Goal: Navigation & Orientation: Find specific page/section

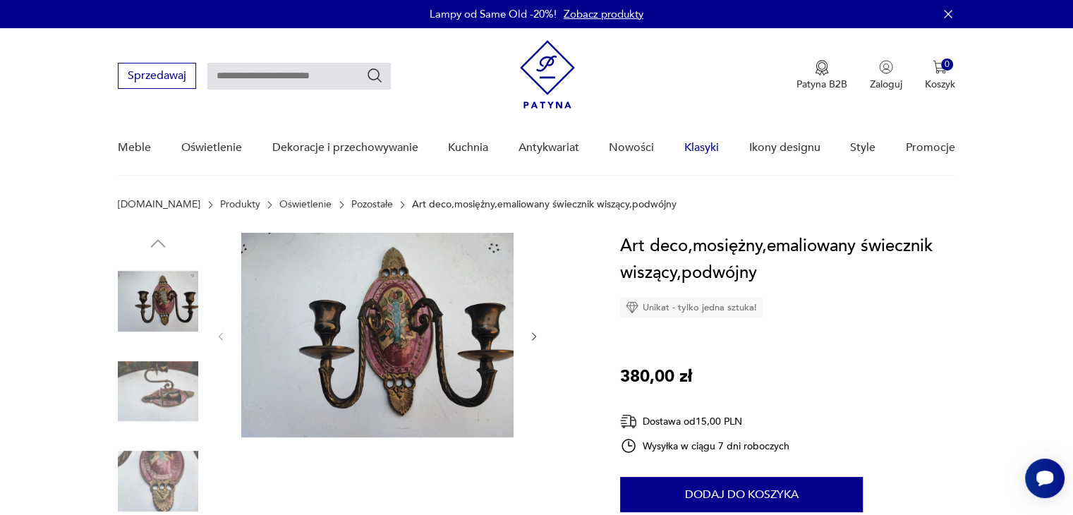
click at [697, 146] on link "Klasyki" at bounding box center [702, 148] width 35 height 54
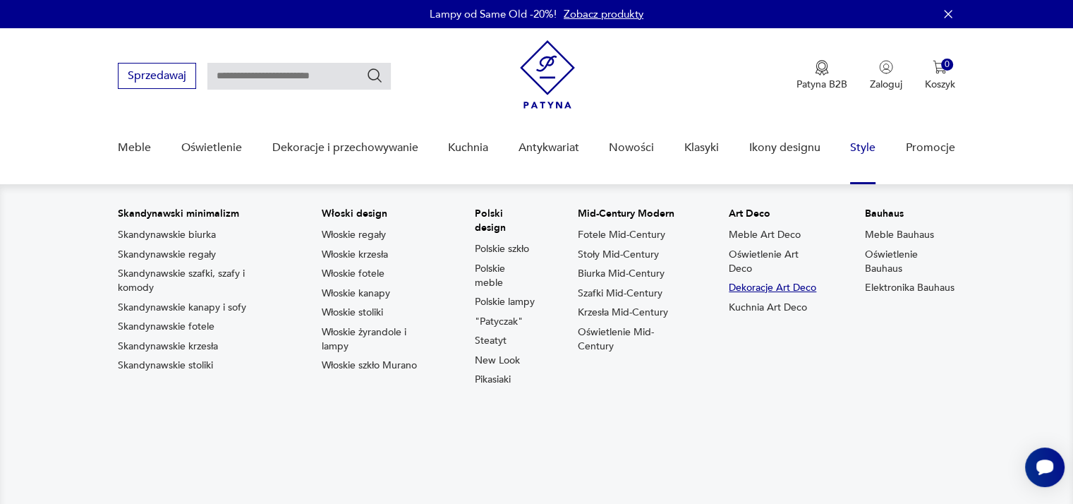
click at [771, 284] on link "Dekoracje Art Deco" at bounding box center [773, 288] width 88 height 14
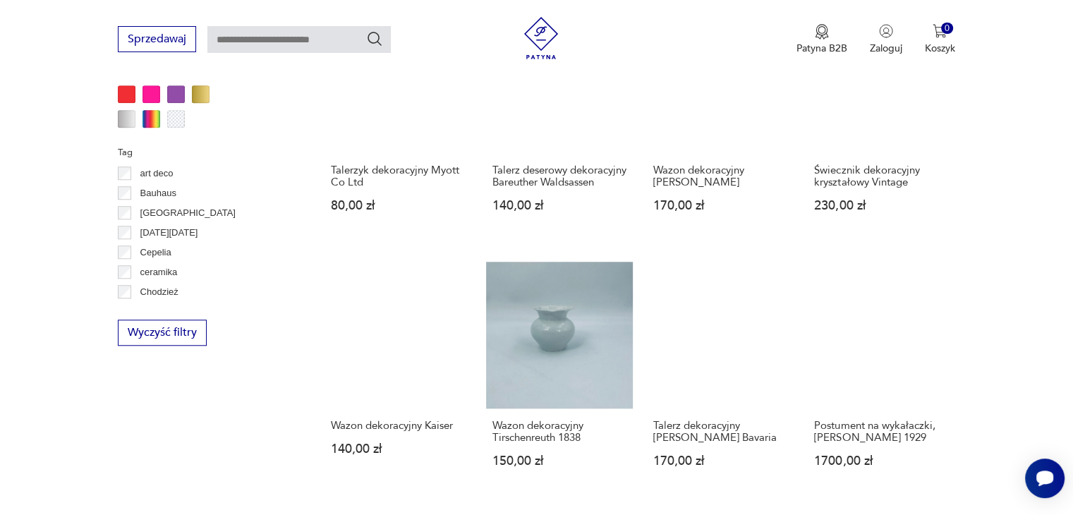
scroll to position [1297, 0]
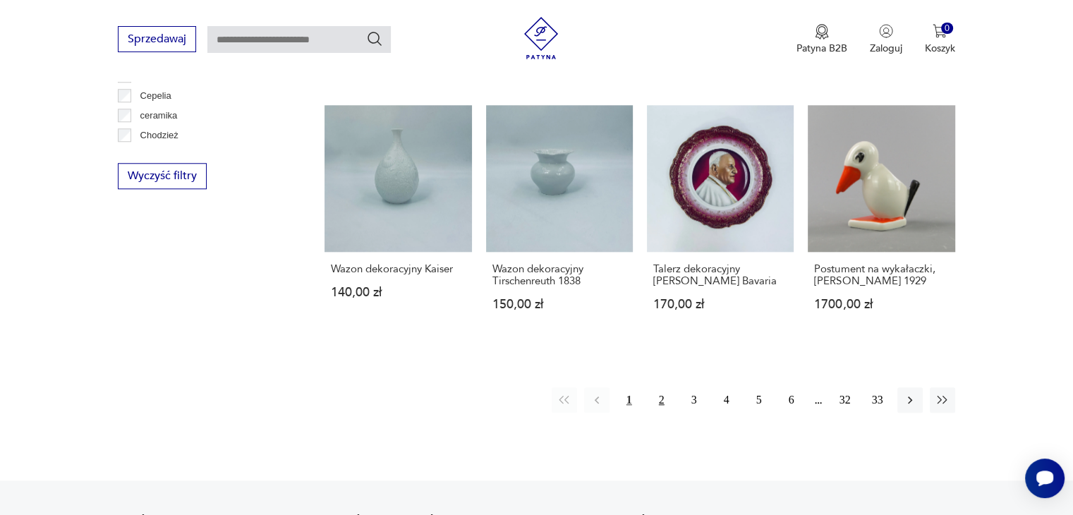
click at [654, 413] on button "2" at bounding box center [661, 399] width 25 height 25
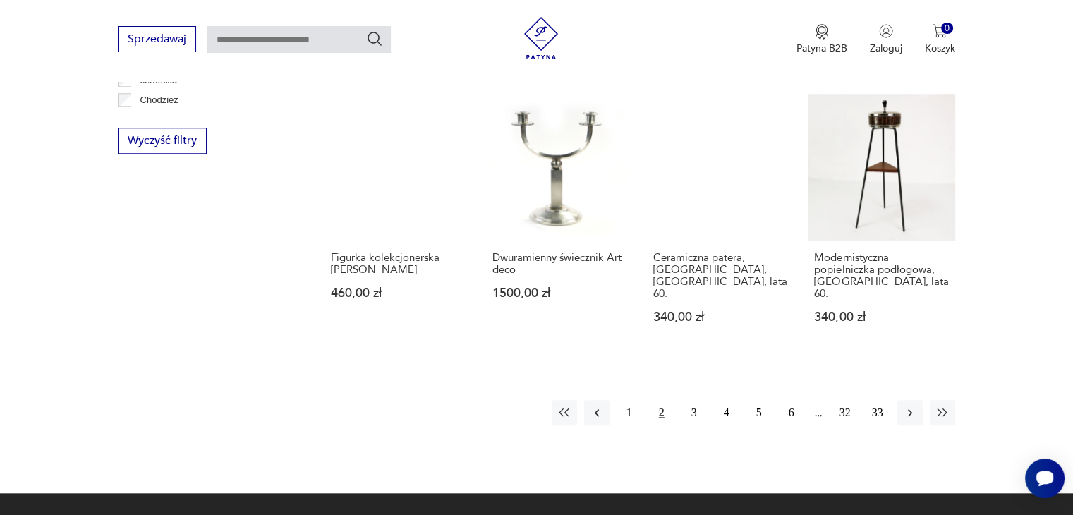
scroll to position [1334, 0]
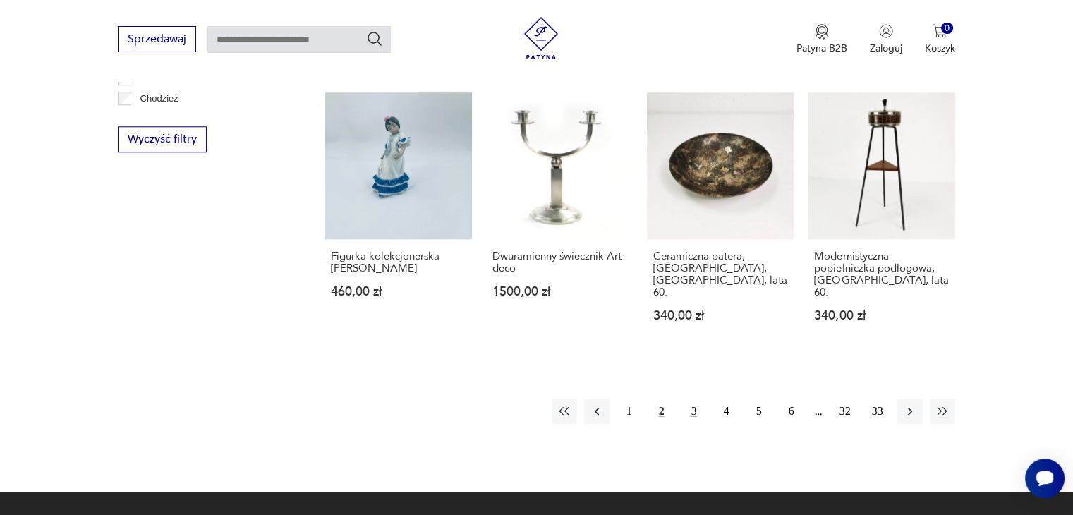
click at [693, 399] on button "3" at bounding box center [694, 411] width 25 height 25
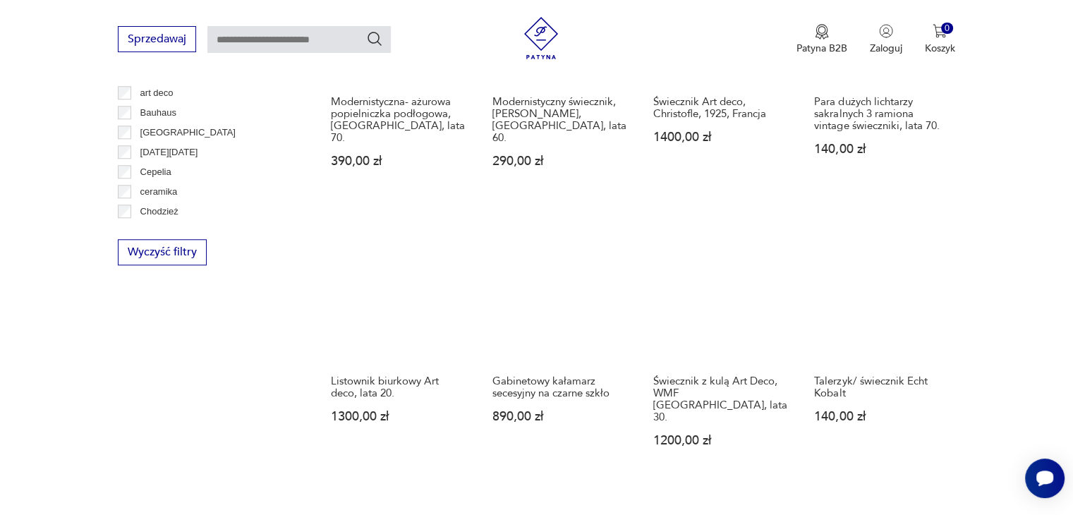
scroll to position [1249, 0]
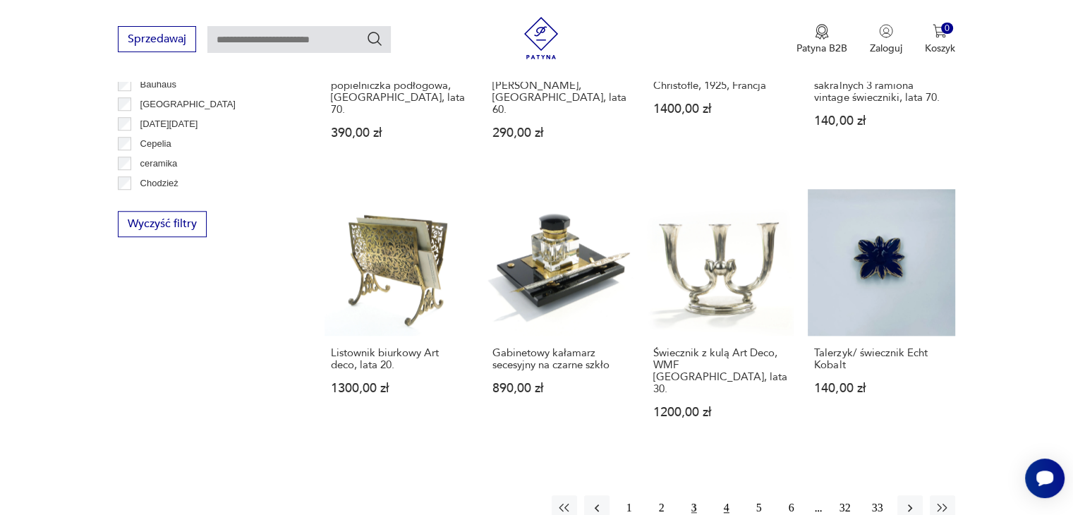
click at [723, 495] on button "4" at bounding box center [726, 507] width 25 height 25
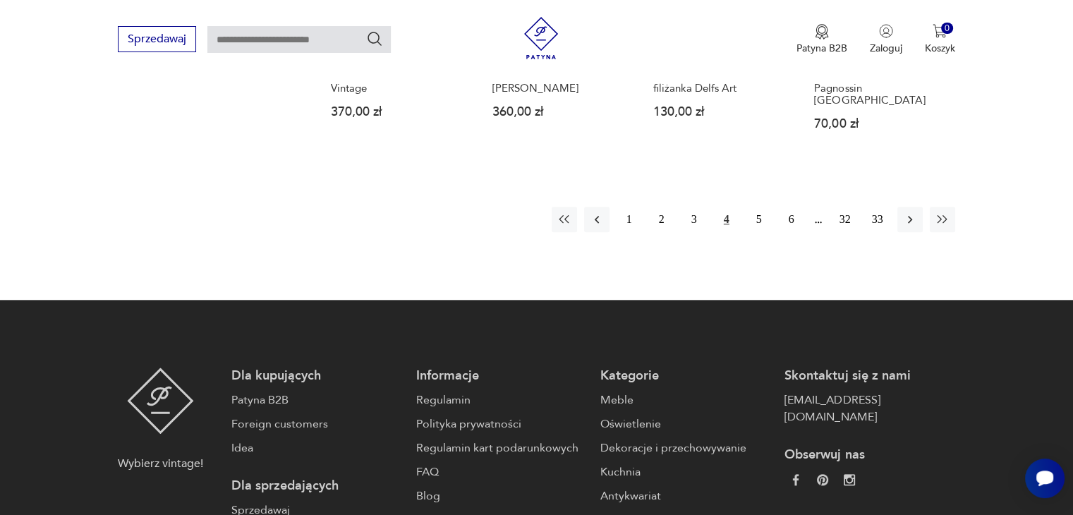
scroll to position [1503, 0]
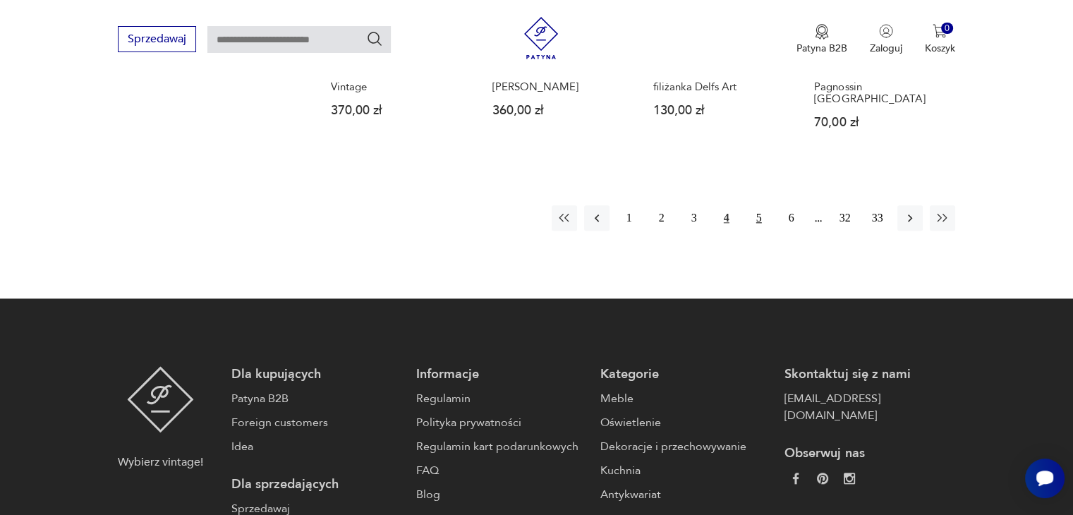
click at [765, 205] on button "5" at bounding box center [759, 217] width 25 height 25
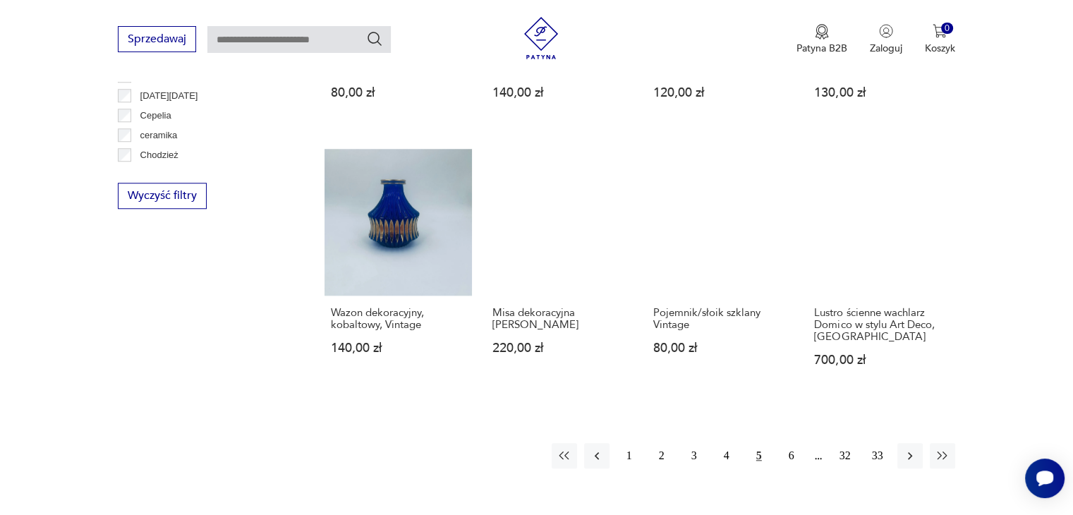
scroll to position [1306, 0]
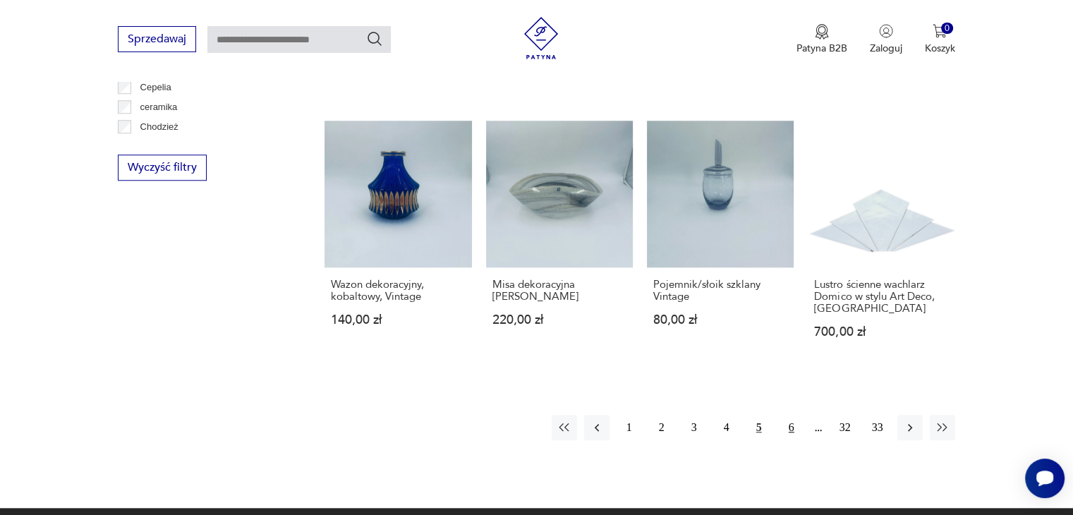
click at [788, 426] on button "6" at bounding box center [791, 427] width 25 height 25
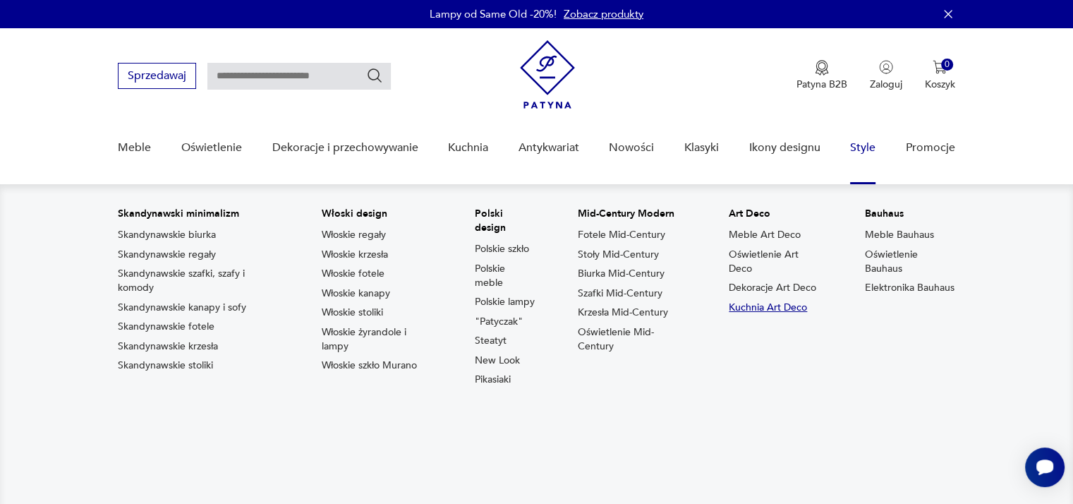
click at [786, 311] on link "Kuchnia Art Deco" at bounding box center [768, 308] width 78 height 14
click at [783, 229] on link "Meble Art Deco" at bounding box center [765, 235] width 72 height 14
click at [742, 265] on link "Oświetlenie Art Deco" at bounding box center [775, 262] width 93 height 28
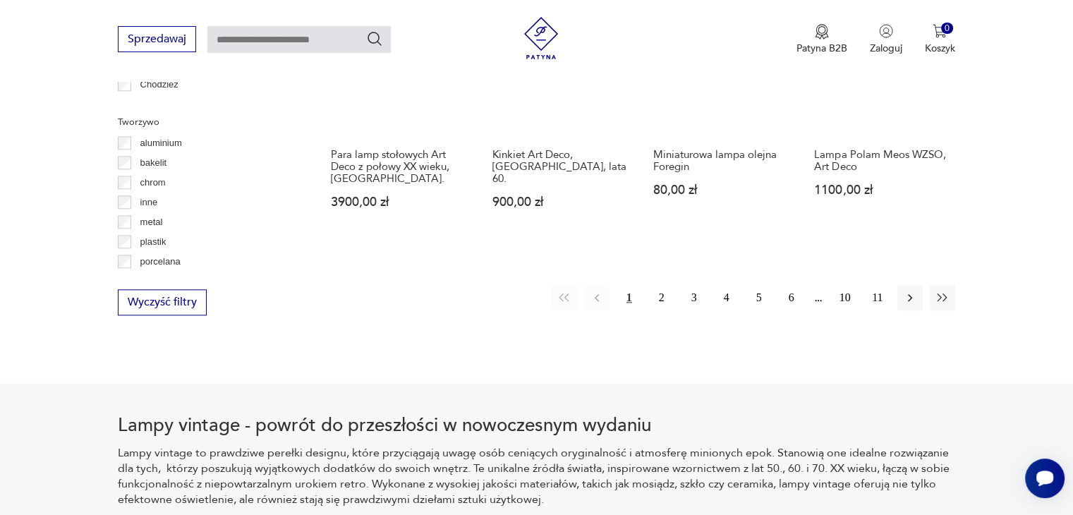
scroll to position [1447, 0]
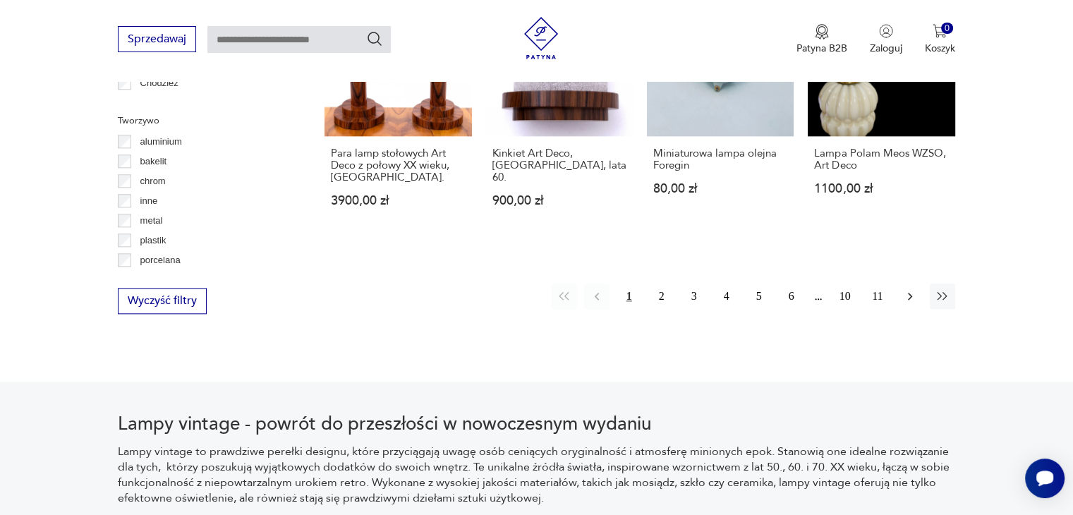
click at [914, 289] on icon "button" at bounding box center [910, 296] width 14 height 14
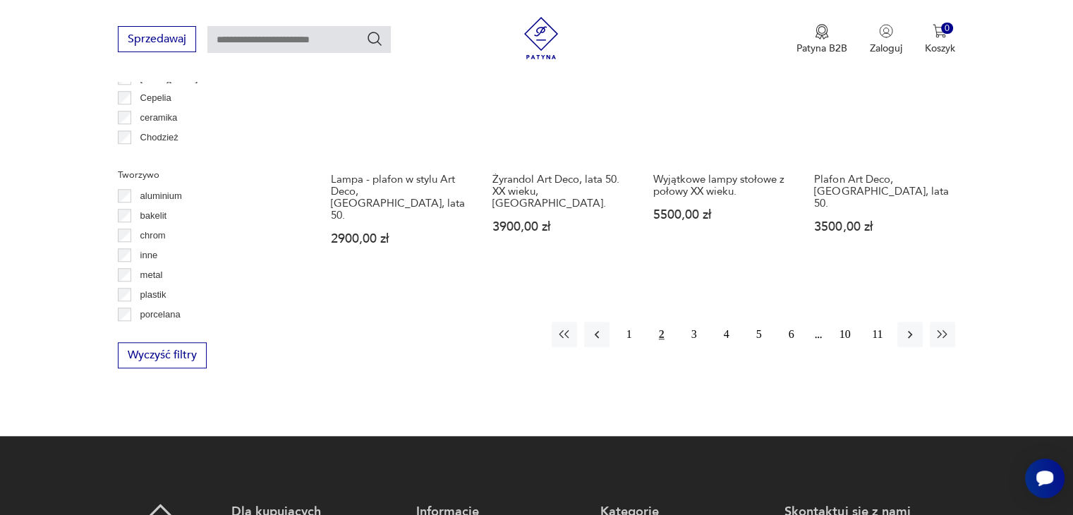
scroll to position [1433, 0]
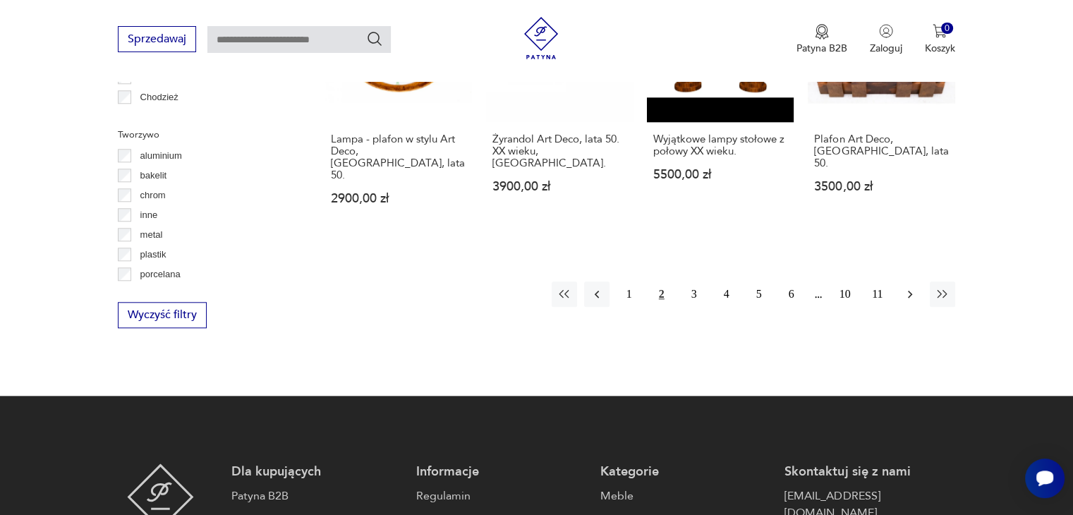
click at [907, 287] on icon "button" at bounding box center [910, 294] width 14 height 14
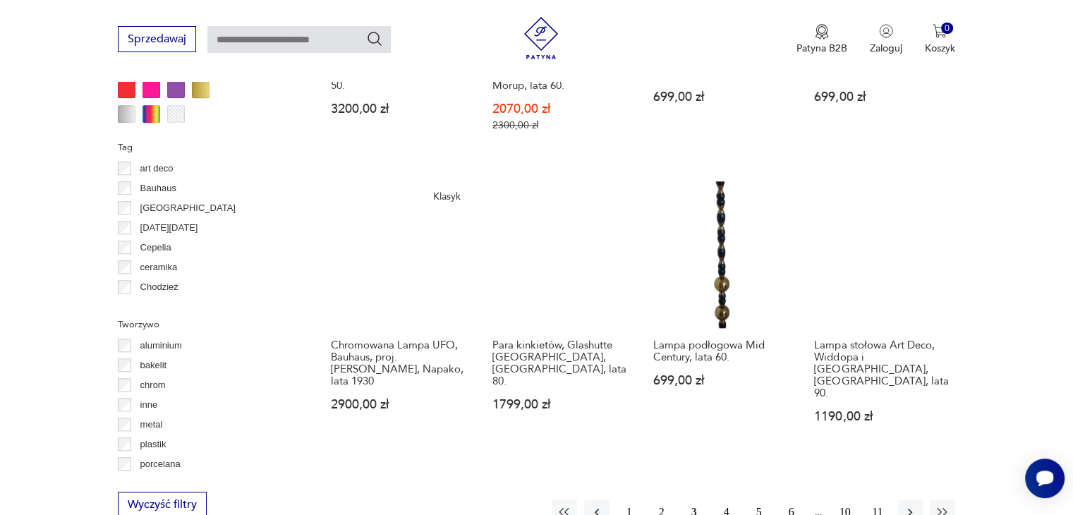
scroll to position [1264, 0]
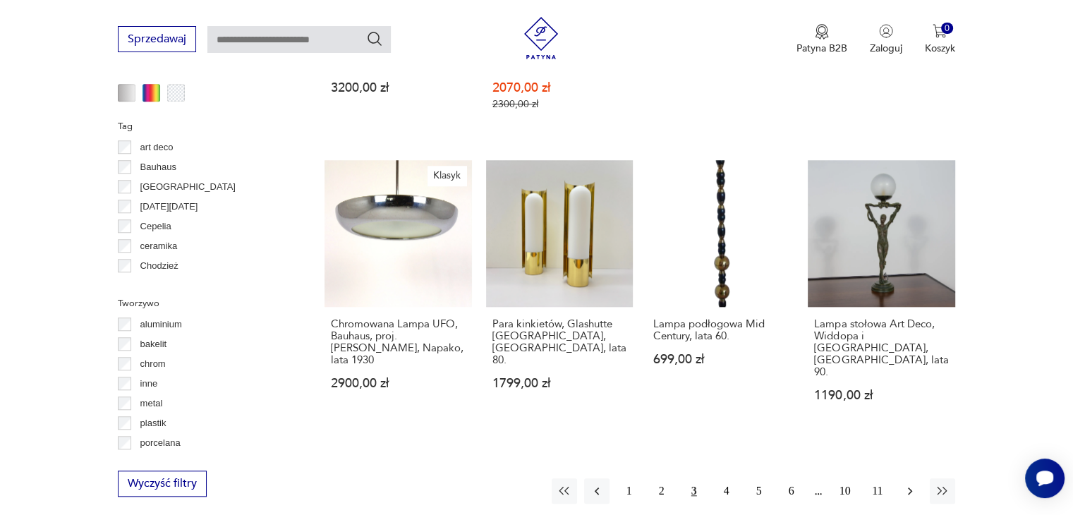
click at [910, 478] on button "button" at bounding box center [910, 490] width 25 height 25
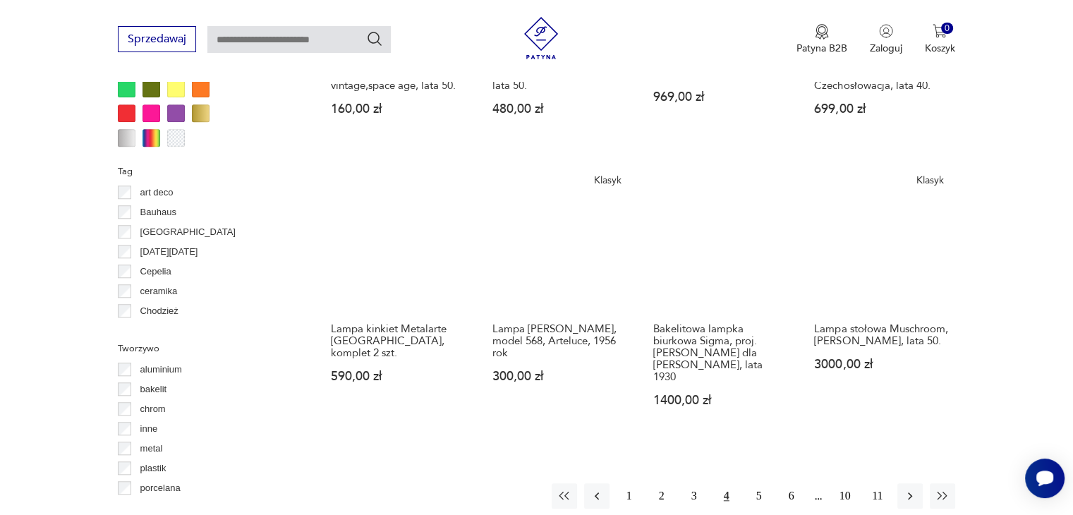
scroll to position [1207, 0]
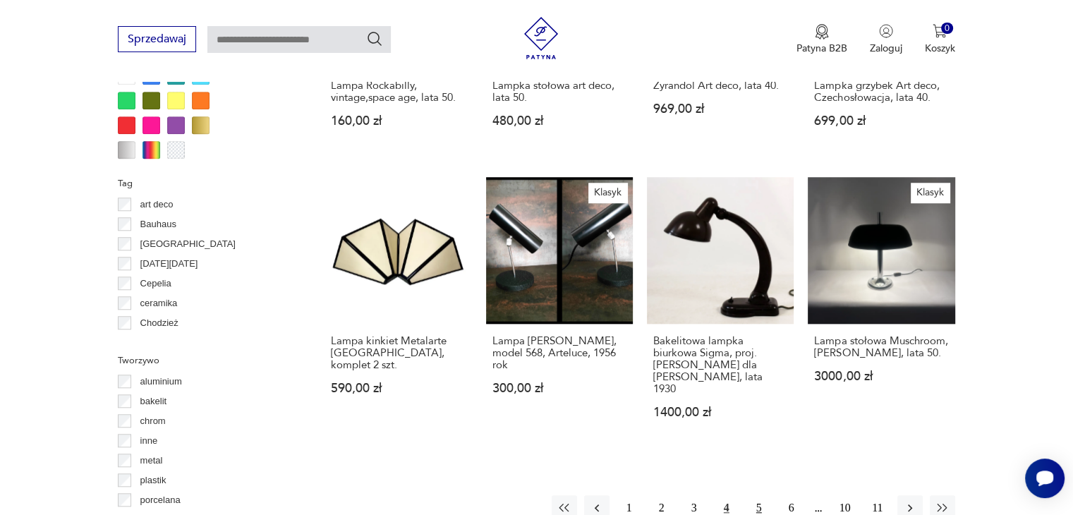
click at [763, 495] on button "5" at bounding box center [759, 507] width 25 height 25
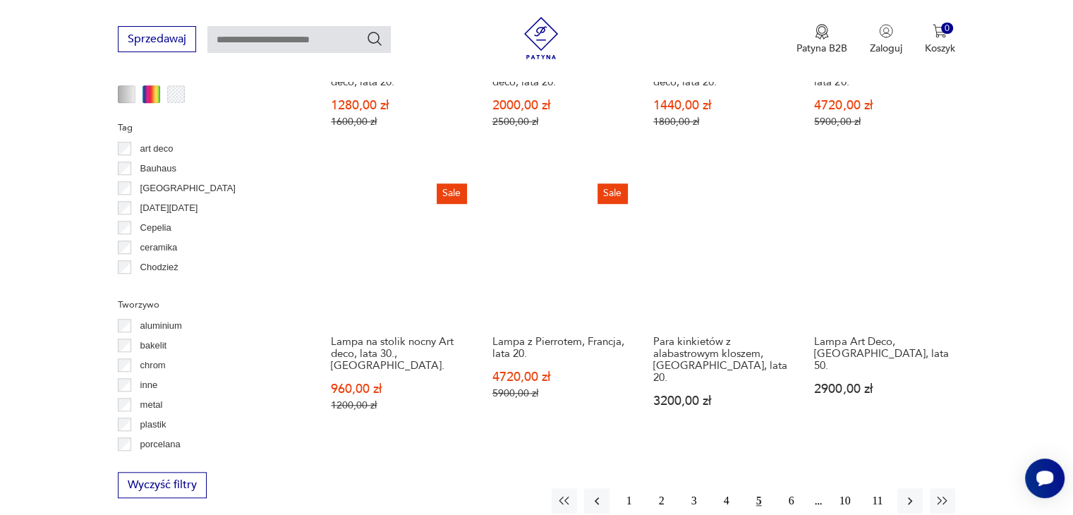
scroll to position [1264, 0]
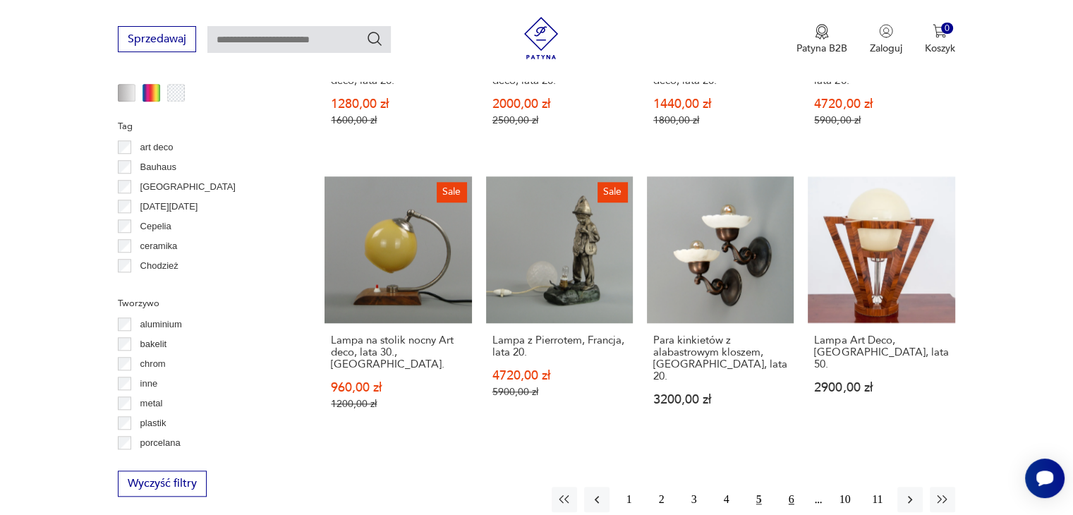
click at [788, 487] on button "6" at bounding box center [791, 499] width 25 height 25
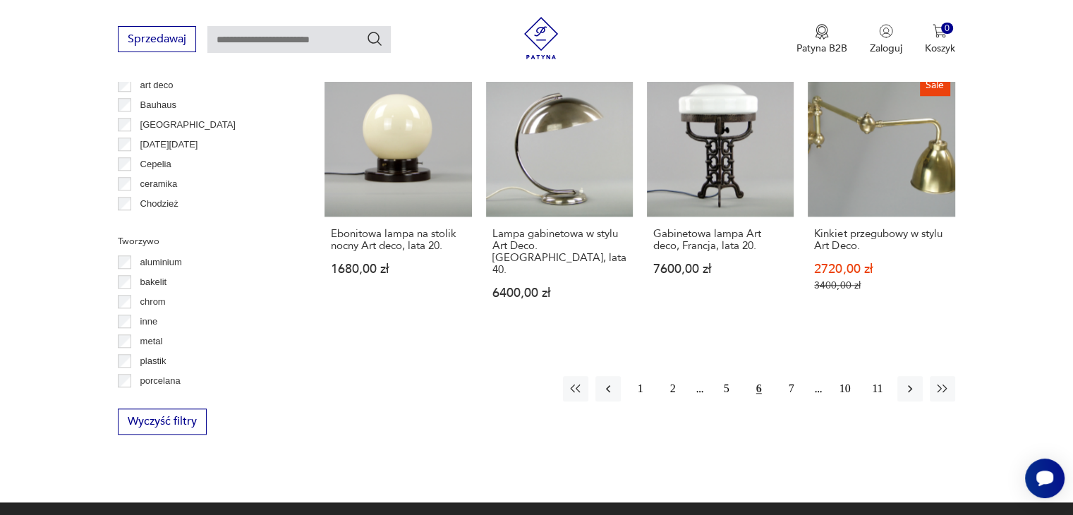
scroll to position [1376, 0]
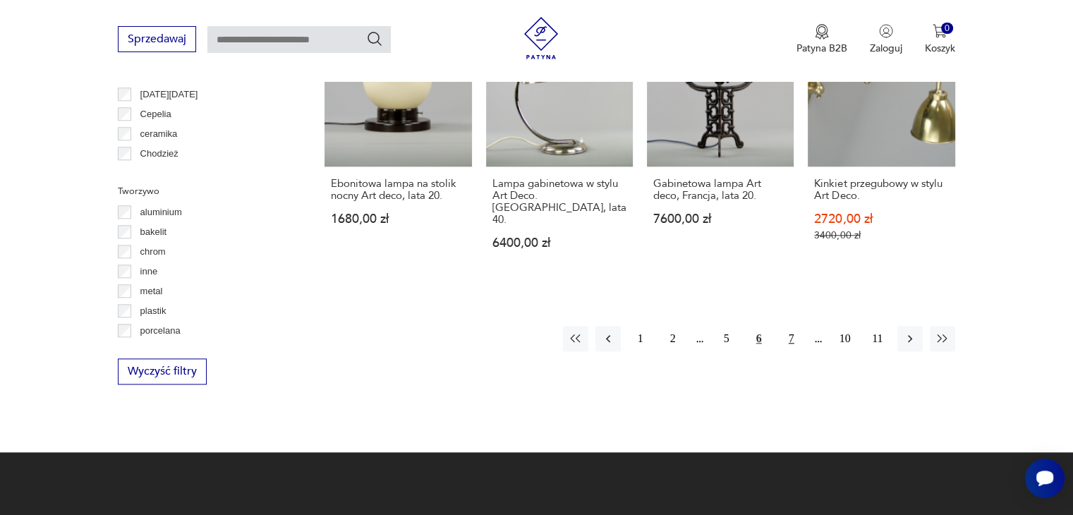
click at [790, 326] on button "7" at bounding box center [791, 338] width 25 height 25
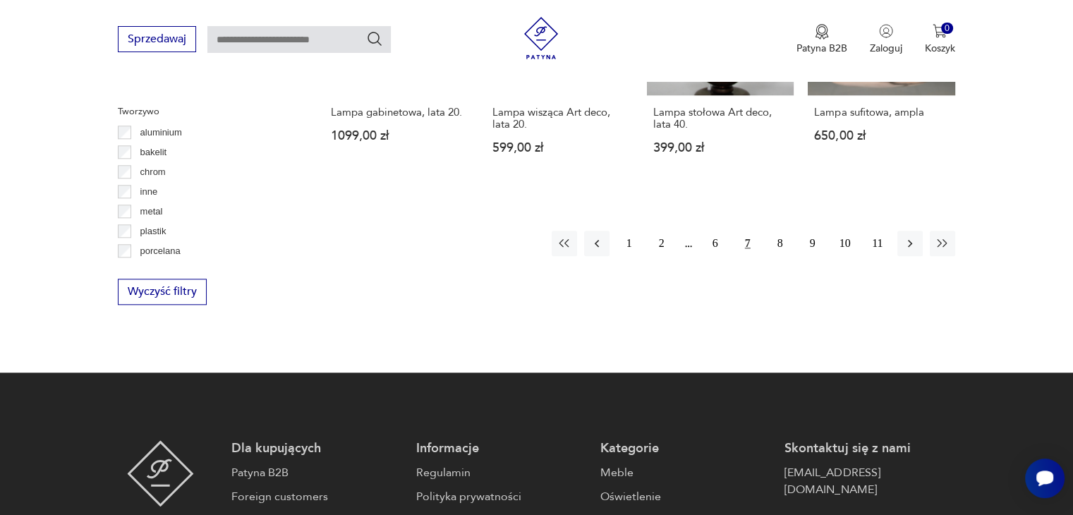
scroll to position [1462, 0]
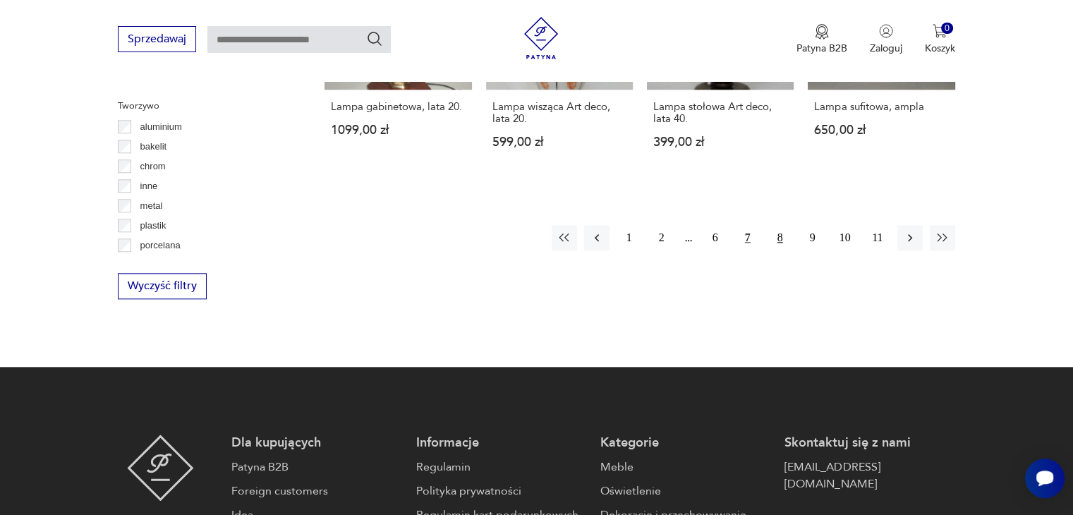
click at [780, 225] on button "8" at bounding box center [780, 237] width 25 height 25
